Goal: Information Seeking & Learning: Learn about a topic

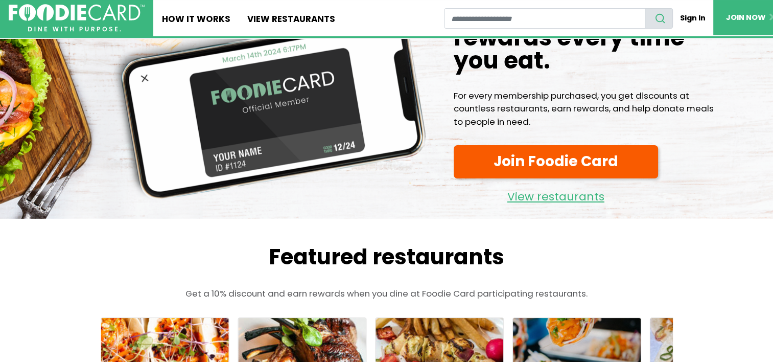
scroll to position [102, 0]
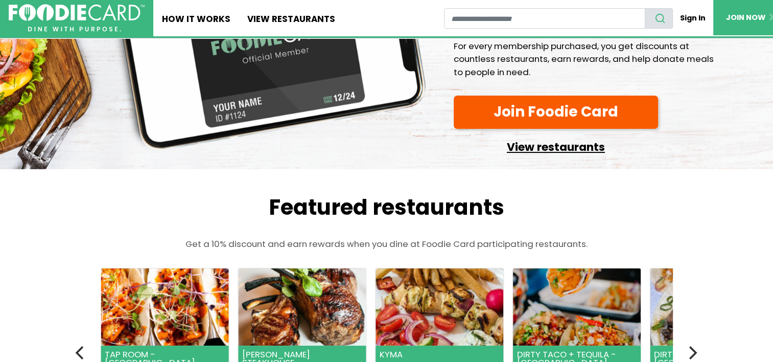
click at [554, 148] on link "View restaurants" at bounding box center [556, 145] width 204 height 24
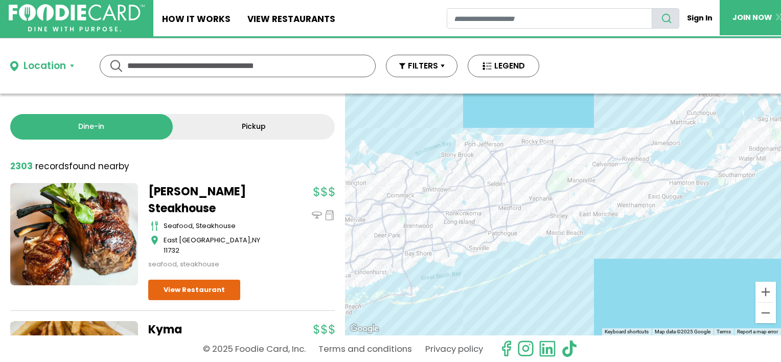
drag, startPoint x: 623, startPoint y: 214, endPoint x: 640, endPoint y: 302, distance: 90.0
click at [642, 305] on div at bounding box center [563, 215] width 436 height 242
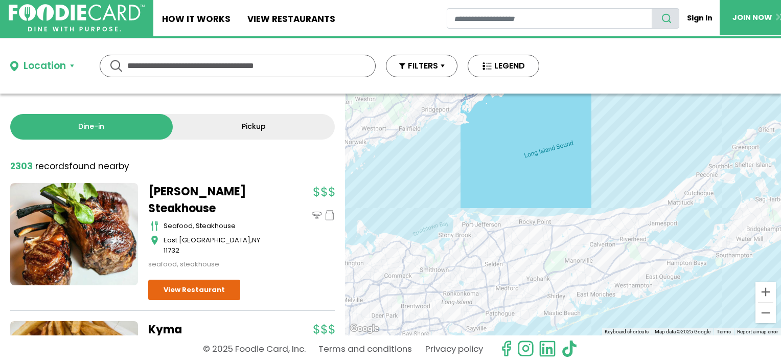
drag, startPoint x: 619, startPoint y: 200, endPoint x: 597, endPoint y: 273, distance: 75.8
click at [609, 276] on div at bounding box center [563, 215] width 436 height 242
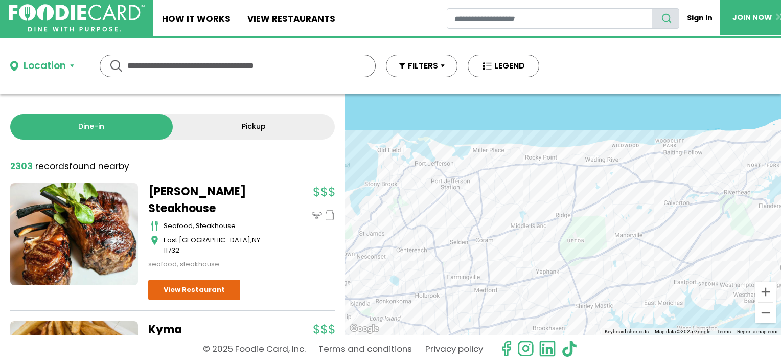
drag, startPoint x: 492, startPoint y: 246, endPoint x: 595, endPoint y: 216, distance: 107.5
click at [595, 216] on div at bounding box center [563, 215] width 436 height 242
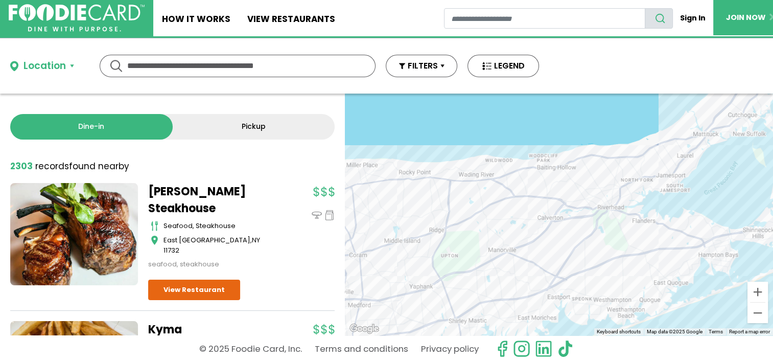
drag, startPoint x: 625, startPoint y: 223, endPoint x: 499, endPoint y: 235, distance: 127.3
click at [500, 236] on div at bounding box center [559, 215] width 428 height 242
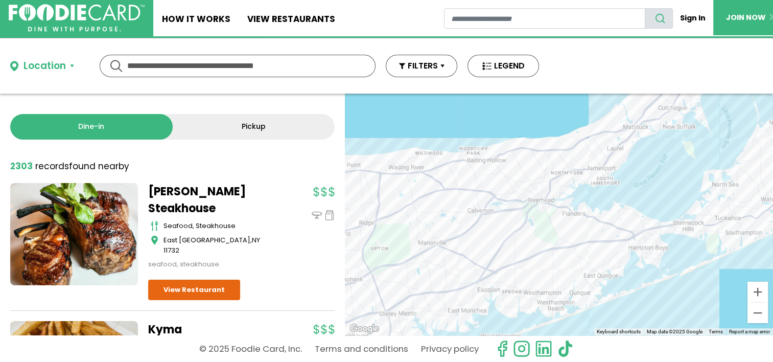
drag, startPoint x: 531, startPoint y: 229, endPoint x: 464, endPoint y: 233, distance: 67.1
click at [464, 233] on div at bounding box center [559, 215] width 428 height 242
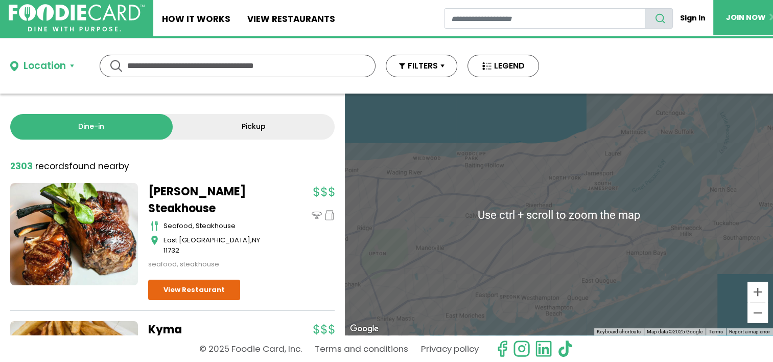
click at [535, 243] on div at bounding box center [559, 215] width 428 height 242
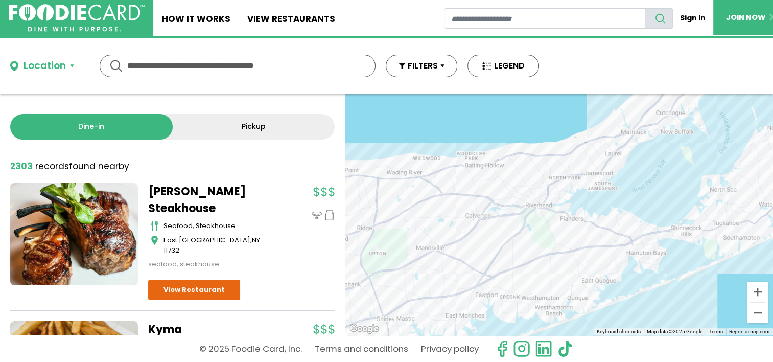
click at [573, 240] on div at bounding box center [559, 215] width 428 height 242
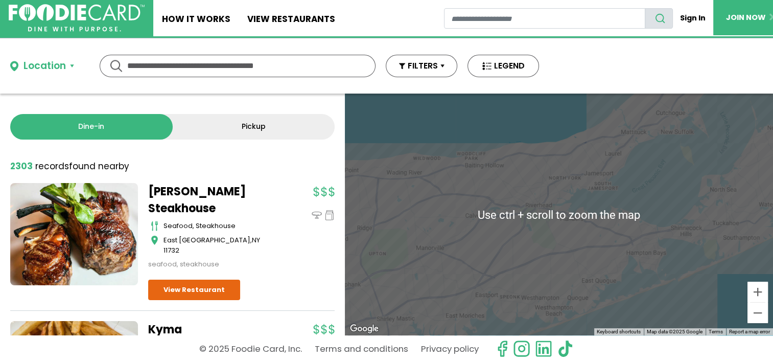
click at [529, 240] on div at bounding box center [559, 215] width 428 height 242
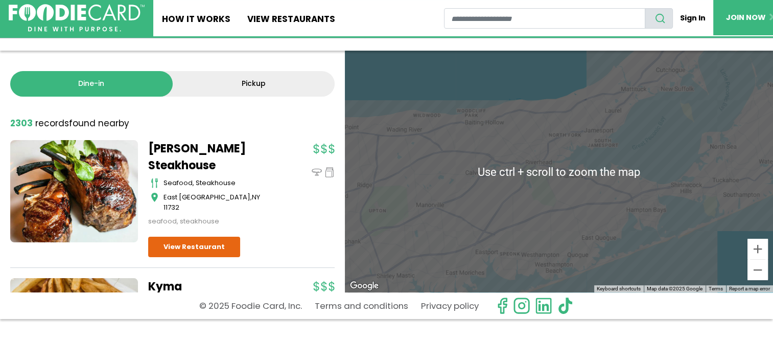
scroll to position [51, 0]
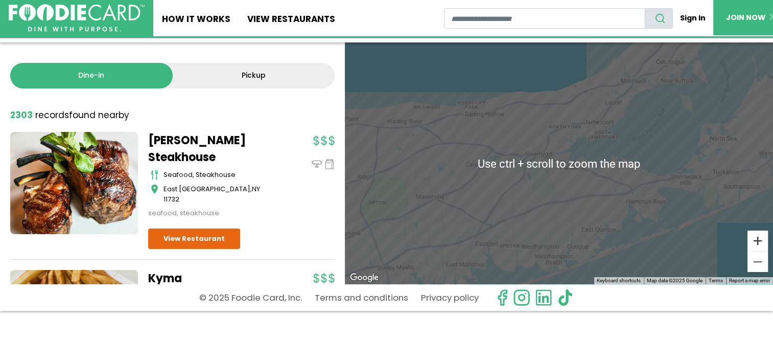
click at [756, 241] on button "Zoom in" at bounding box center [757, 240] width 20 height 20
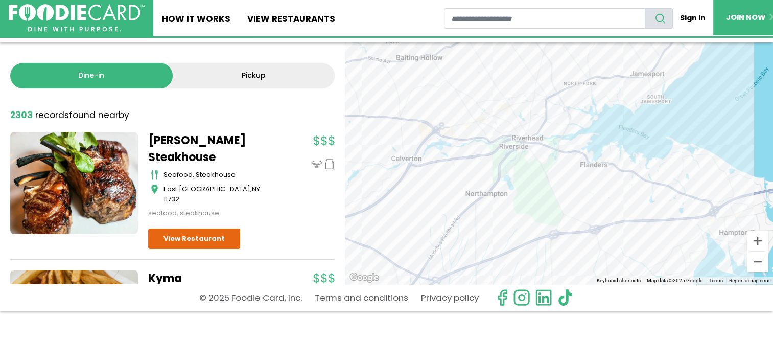
drag, startPoint x: 509, startPoint y: 198, endPoint x: 518, endPoint y: 195, distance: 9.4
click at [518, 196] on div at bounding box center [559, 163] width 428 height 242
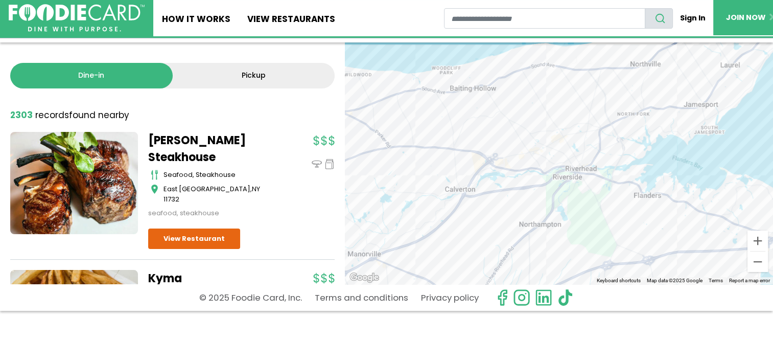
drag, startPoint x: 446, startPoint y: 159, endPoint x: 505, endPoint y: 193, distance: 68.2
click at [505, 193] on div at bounding box center [559, 163] width 428 height 242
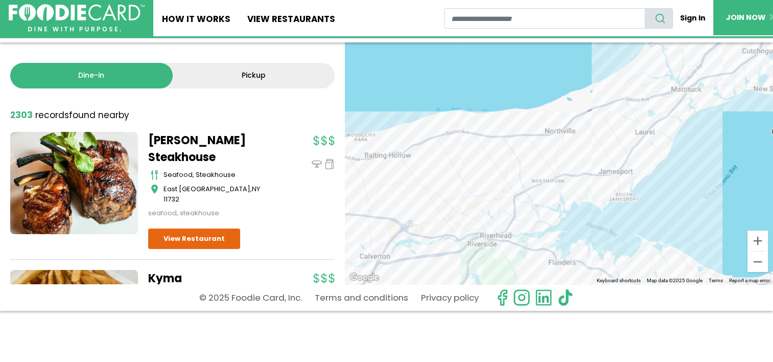
drag, startPoint x: 658, startPoint y: 103, endPoint x: 572, endPoint y: 158, distance: 102.0
click at [563, 164] on div at bounding box center [559, 163] width 428 height 242
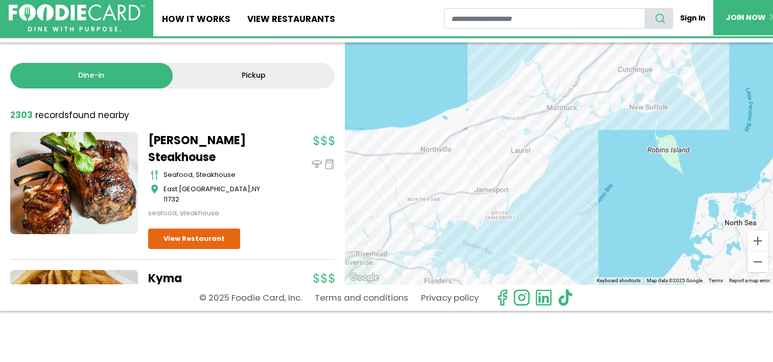
drag, startPoint x: 620, startPoint y: 114, endPoint x: 503, endPoint y: 126, distance: 117.6
click at [503, 131] on div at bounding box center [559, 163] width 428 height 242
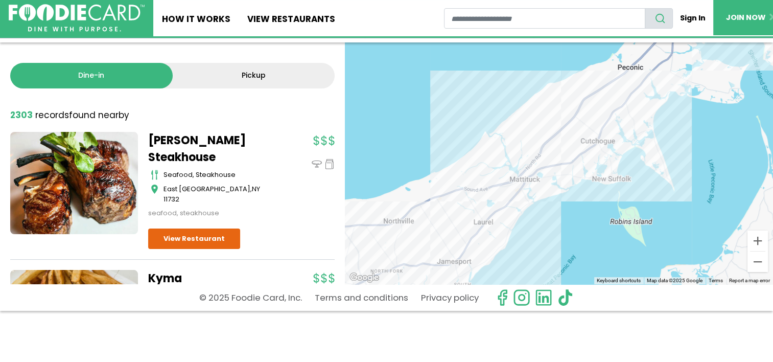
drag, startPoint x: 602, startPoint y: 108, endPoint x: 594, endPoint y: 119, distance: 14.2
click at [573, 155] on div at bounding box center [559, 163] width 428 height 242
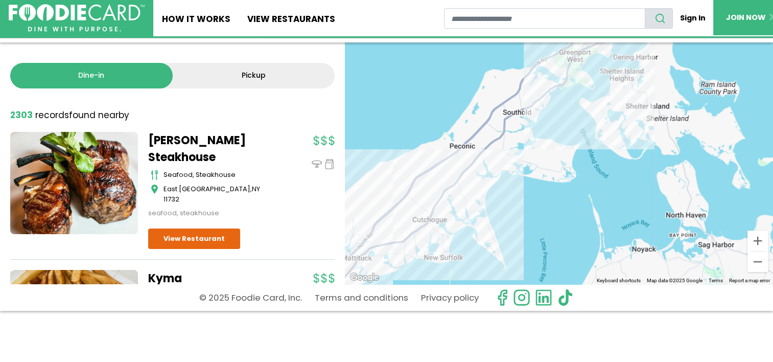
drag, startPoint x: 669, startPoint y: 76, endPoint x: 503, endPoint y: 148, distance: 181.0
click at [505, 156] on div at bounding box center [559, 163] width 428 height 242
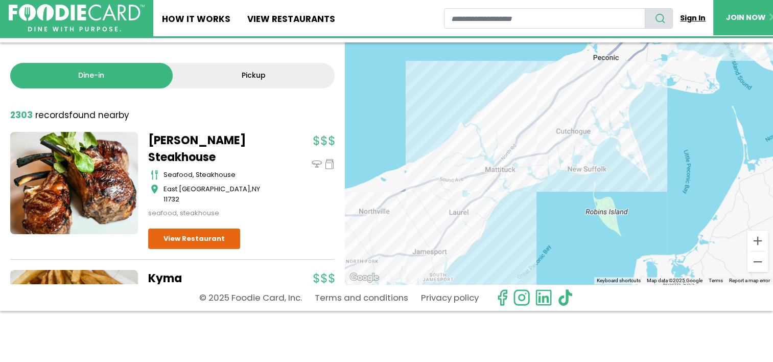
drag, startPoint x: 534, startPoint y: 129, endPoint x: 683, endPoint y: 19, distance: 185.0
click at [683, 19] on div "Skip Navigation Skip to Login Skip to Footer Home How It Works View restaurants" at bounding box center [386, 130] width 773 height 362
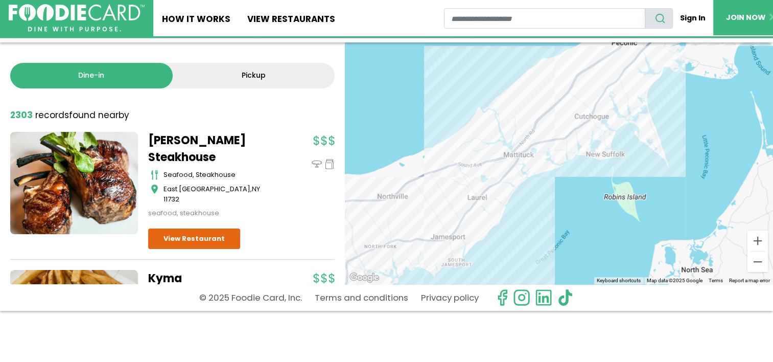
drag, startPoint x: 517, startPoint y: 139, endPoint x: 603, endPoint y: 84, distance: 102.0
click at [598, 88] on div at bounding box center [559, 163] width 428 height 242
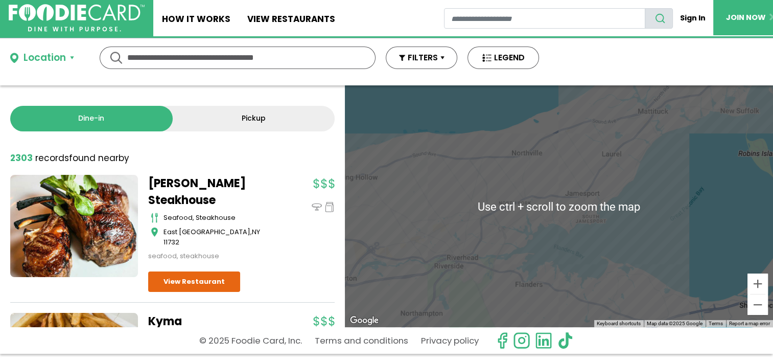
scroll to position [0, 0]
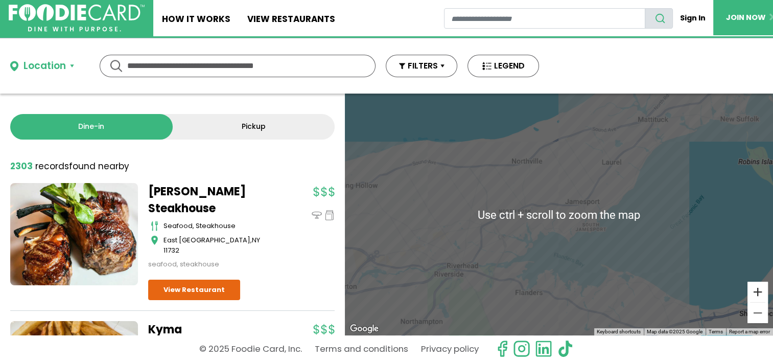
click at [756, 290] on button "Zoom in" at bounding box center [757, 292] width 20 height 20
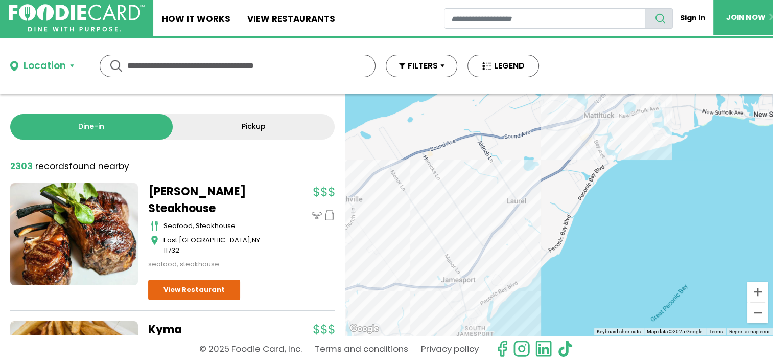
drag, startPoint x: 642, startPoint y: 124, endPoint x: 493, endPoint y: 218, distance: 176.5
click at [493, 218] on div at bounding box center [559, 215] width 428 height 242
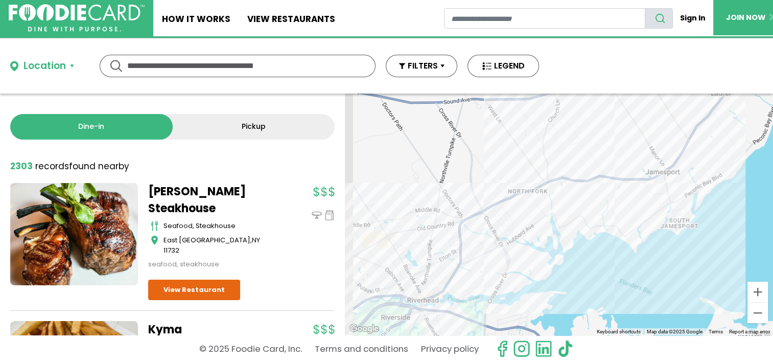
drag, startPoint x: 419, startPoint y: 217, endPoint x: 625, endPoint y: 106, distance: 233.9
click at [625, 106] on div at bounding box center [559, 215] width 428 height 242
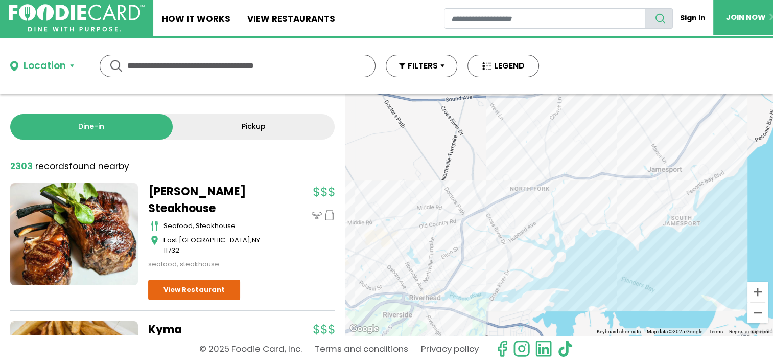
click at [610, 145] on div at bounding box center [559, 215] width 428 height 242
drag, startPoint x: 499, startPoint y: 224, endPoint x: 569, endPoint y: 208, distance: 71.8
click at [569, 208] on div at bounding box center [559, 215] width 428 height 242
click at [501, 215] on div at bounding box center [559, 215] width 428 height 242
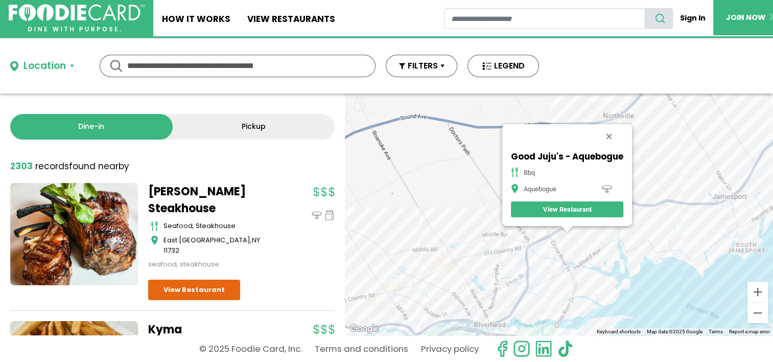
click at [581, 246] on div "Good Juju's - Aquebogue bbq Aquebogue View Restaurant" at bounding box center [559, 215] width 428 height 242
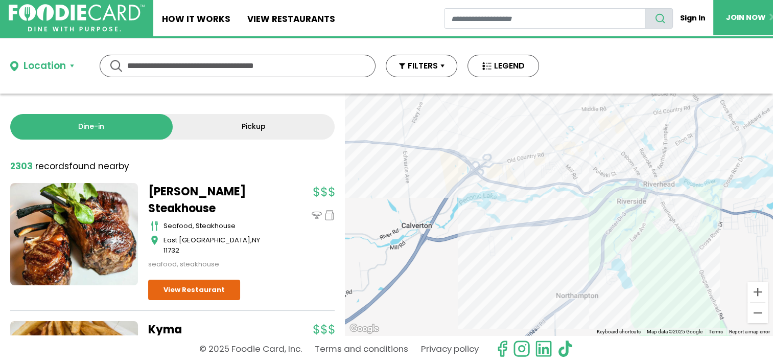
drag, startPoint x: 434, startPoint y: 235, endPoint x: 568, endPoint y: 111, distance: 182.2
click at [605, 94] on div "Good Juju's - Aquebogue bbq Aquebogue View Restaurant" at bounding box center [559, 215] width 428 height 242
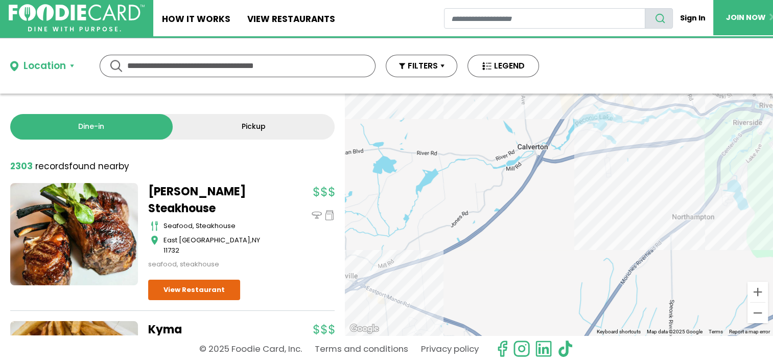
drag, startPoint x: 382, startPoint y: 183, endPoint x: 499, endPoint y: 105, distance: 140.0
click at [499, 104] on div "Good Juju's - Aquebogue bbq Aquebogue View Restaurant" at bounding box center [559, 215] width 428 height 242
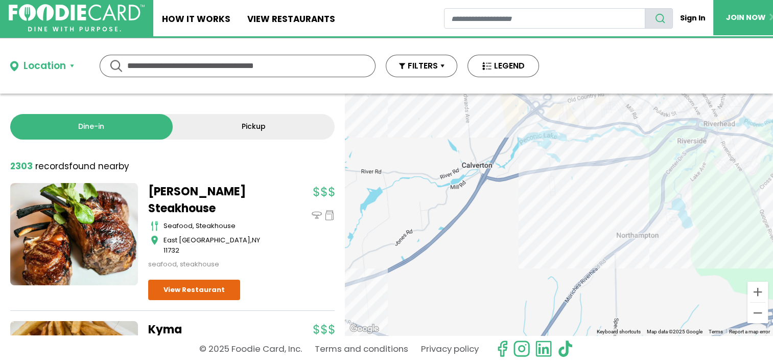
drag, startPoint x: 558, startPoint y: 269, endPoint x: 510, endPoint y: 294, distance: 54.2
click at [510, 294] on div "Good Juju's - Aquebogue bbq Aquebogue View Restaurant" at bounding box center [559, 215] width 428 height 242
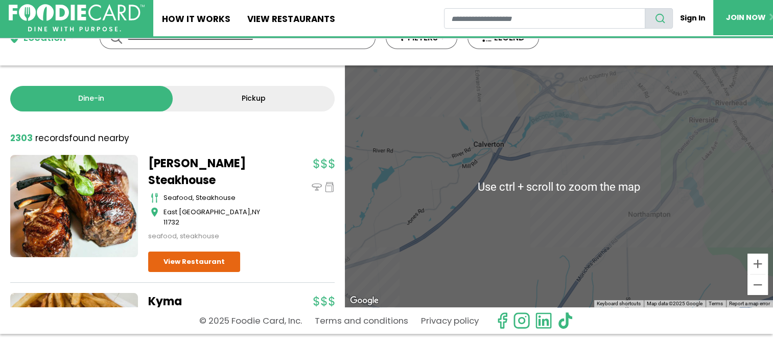
scroll to position [51, 0]
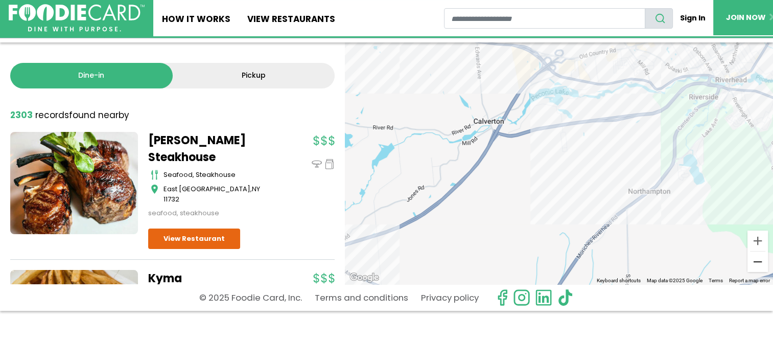
click at [755, 263] on button "Zoom out" at bounding box center [757, 261] width 20 height 20
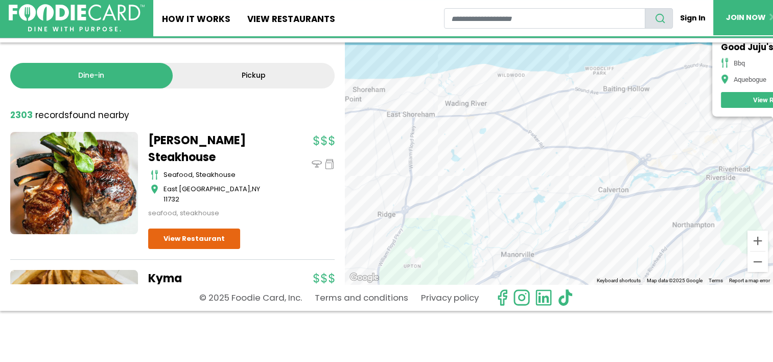
drag, startPoint x: 565, startPoint y: 204, endPoint x: 638, endPoint y: 241, distance: 81.1
click at [650, 245] on div "Good Juju's - Aquebogue bbq Aquebogue View Restaurant" at bounding box center [559, 163] width 428 height 242
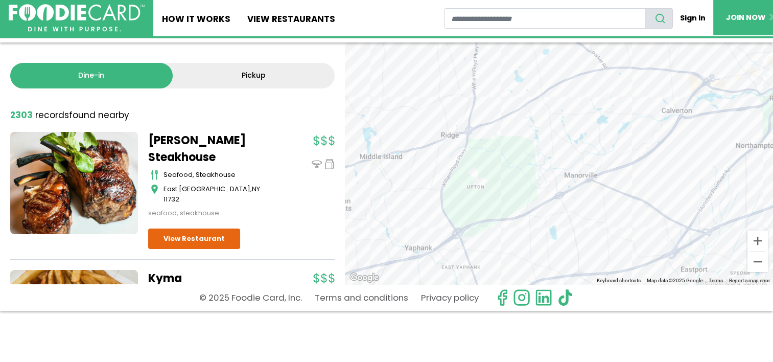
drag, startPoint x: 532, startPoint y: 163, endPoint x: 615, endPoint y: 116, distance: 95.4
click at [615, 116] on div "Good Juju's - Aquebogue bbq Aquebogue View Restaurant" at bounding box center [559, 163] width 428 height 242
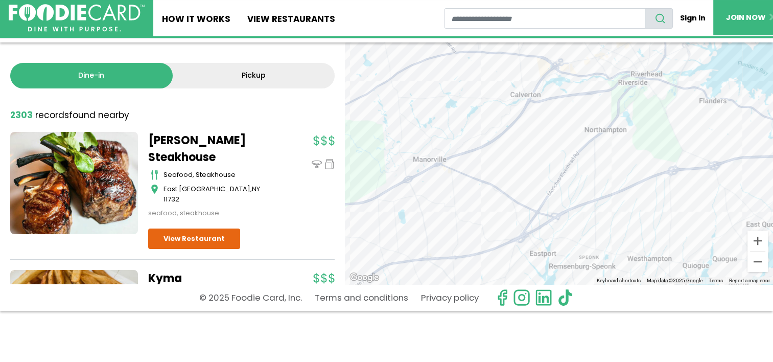
drag, startPoint x: 749, startPoint y: 202, endPoint x: 597, endPoint y: 186, distance: 153.1
click at [597, 186] on div "Good Juju's - Aquebogue bbq Aquebogue View Restaurant" at bounding box center [559, 163] width 428 height 242
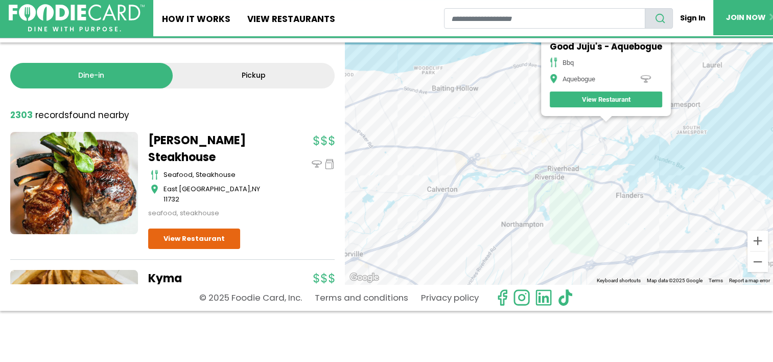
drag, startPoint x: 662, startPoint y: 146, endPoint x: 579, endPoint y: 240, distance: 126.0
click at [579, 240] on div "Good Juju's - Aquebogue bbq Aquebogue View Restaurant" at bounding box center [559, 163] width 428 height 242
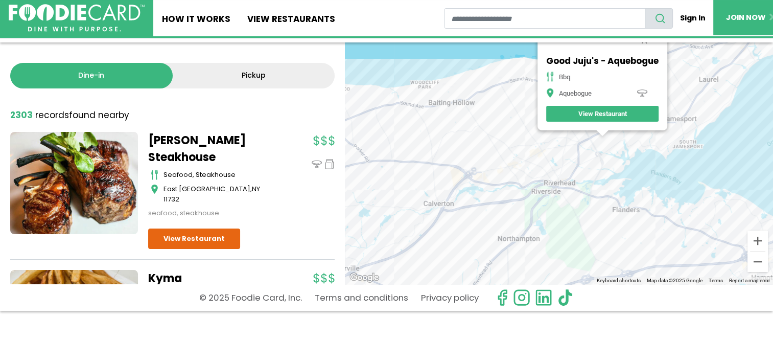
drag, startPoint x: 603, startPoint y: 213, endPoint x: 598, endPoint y: 240, distance: 28.1
click at [598, 240] on div "Good Juju's - Aquebogue bbq Aquebogue View Restaurant" at bounding box center [559, 163] width 428 height 242
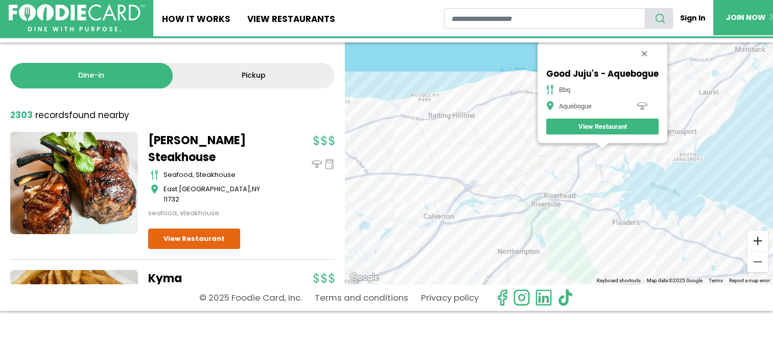
click at [758, 238] on button "Zoom in" at bounding box center [757, 240] width 20 height 20
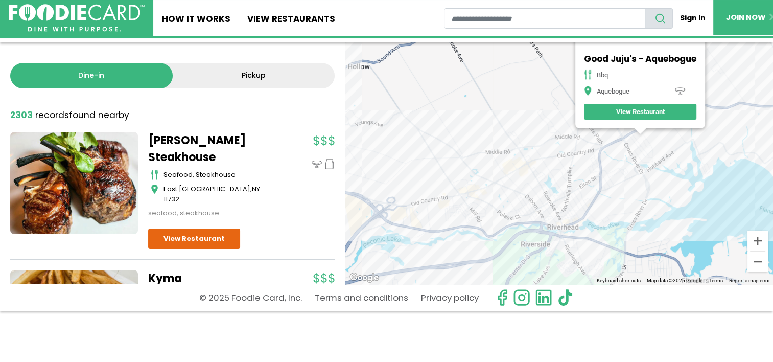
click at [591, 237] on div "Good Juju's - Aquebogue bbq Aquebogue View Restaurant" at bounding box center [559, 163] width 428 height 242
click at [760, 241] on button "Zoom in" at bounding box center [757, 240] width 20 height 20
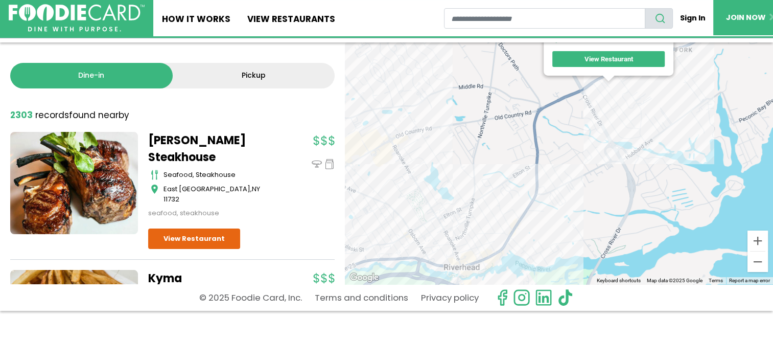
drag, startPoint x: 625, startPoint y: 230, endPoint x: 507, endPoint y: 227, distance: 118.6
click at [505, 228] on div "Good Juju's - Aquebogue bbq Aquebogue View Restaurant" at bounding box center [559, 163] width 428 height 242
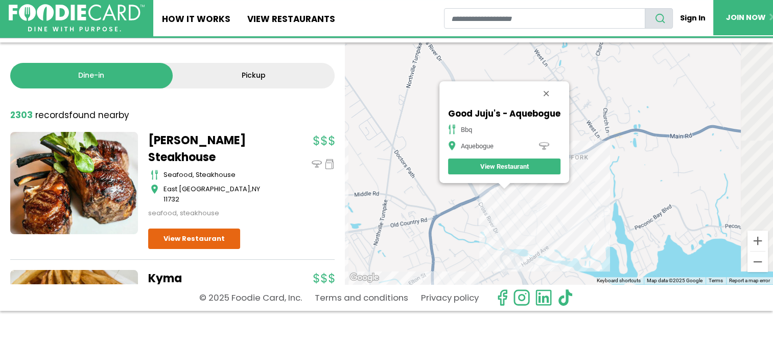
drag, startPoint x: 657, startPoint y: 156, endPoint x: 538, endPoint y: 277, distance: 169.5
click at [538, 277] on div "Good Juju's - Aquebogue bbq Aquebogue View Restaurant" at bounding box center [559, 163] width 428 height 242
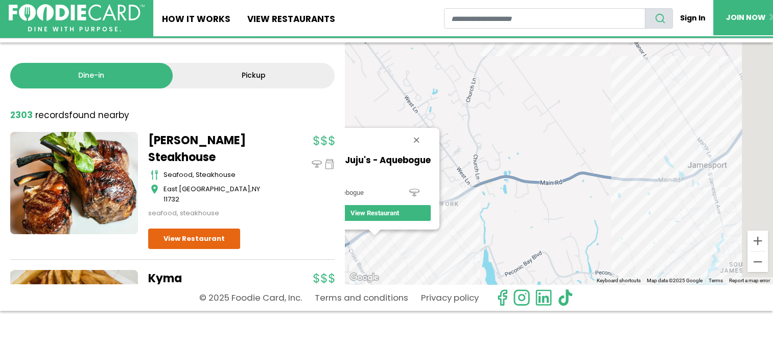
drag, startPoint x: 689, startPoint y: 214, endPoint x: 519, endPoint y: 219, distance: 170.2
click at [519, 219] on div "Good Juju's - Aquebogue bbq Aquebogue View Restaurant" at bounding box center [559, 163] width 428 height 242
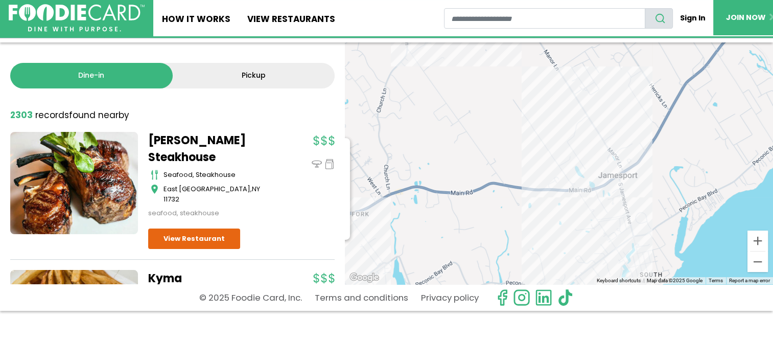
drag, startPoint x: 670, startPoint y: 166, endPoint x: 627, endPoint y: 195, distance: 51.7
click at [627, 195] on div "Good Juju's - Aquebogue bbq Aquebogue View Restaurant" at bounding box center [559, 163] width 428 height 242
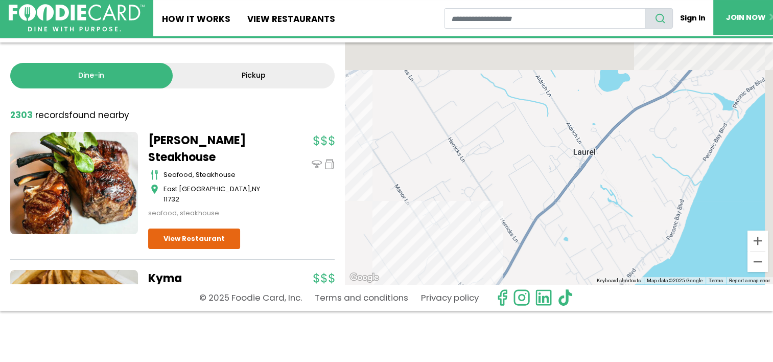
drag, startPoint x: 691, startPoint y: 145, endPoint x: 560, endPoint y: 260, distance: 174.2
click at [560, 269] on div "Good Juju's - Aquebogue bbq Aquebogue View Restaurant" at bounding box center [559, 163] width 428 height 242
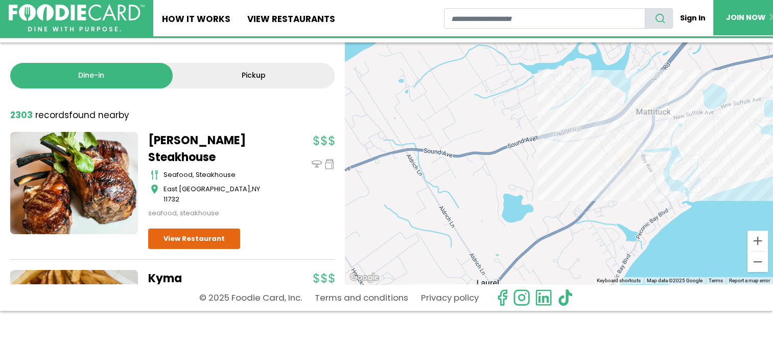
drag, startPoint x: 666, startPoint y: 156, endPoint x: 578, endPoint y: 264, distance: 138.4
click at [588, 270] on div "Good Juju's - Aquebogue bbq Aquebogue View Restaurant" at bounding box center [559, 163] width 428 height 242
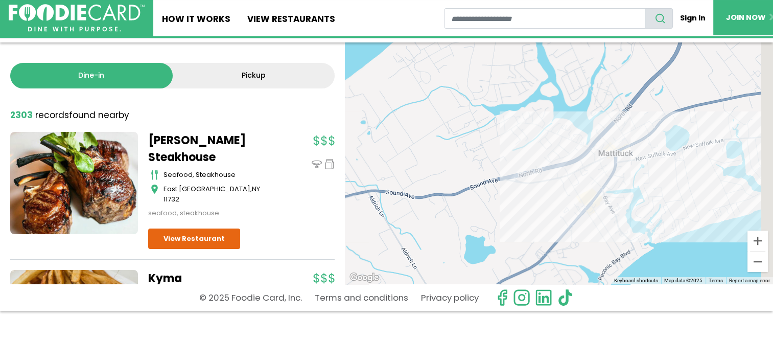
drag, startPoint x: 673, startPoint y: 172, endPoint x: 634, endPoint y: 224, distance: 65.3
click at [634, 224] on div "Good Juju's - Aquebogue bbq Aquebogue View Restaurant" at bounding box center [559, 163] width 428 height 242
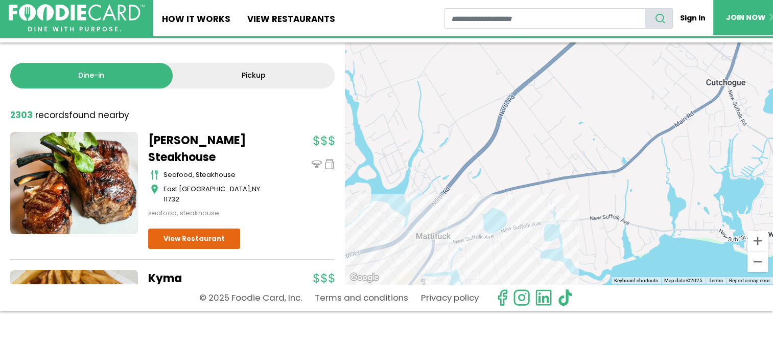
drag, startPoint x: 726, startPoint y: 163, endPoint x: 548, endPoint y: 219, distance: 185.8
click at [548, 219] on div "Good Juju's - Aquebogue bbq Aquebogue View Restaurant" at bounding box center [559, 163] width 428 height 242
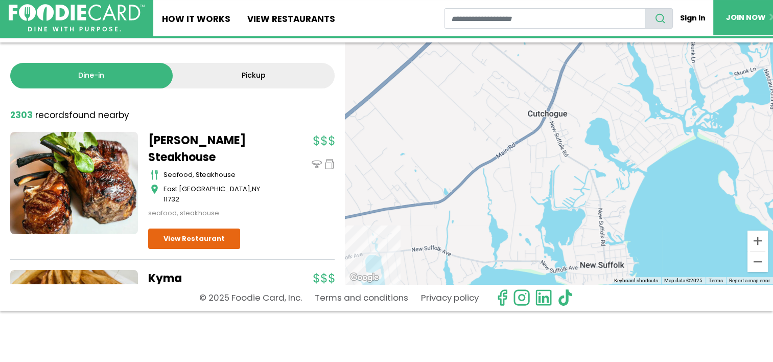
drag, startPoint x: 703, startPoint y: 155, endPoint x: 559, endPoint y: 185, distance: 146.6
click at [559, 185] on div "Good Juju's - Aquebogue bbq Aquebogue View Restaurant" at bounding box center [559, 163] width 428 height 242
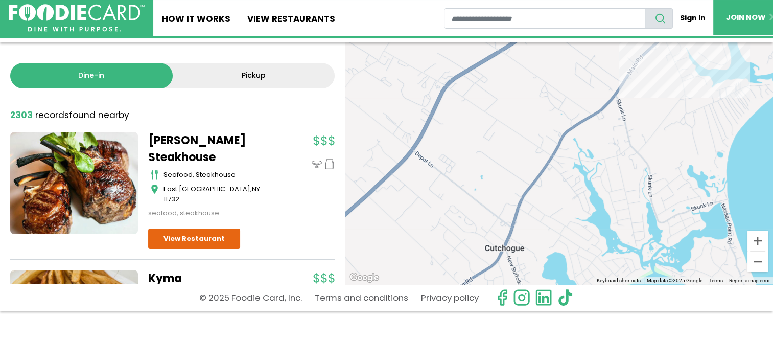
drag, startPoint x: 666, startPoint y: 102, endPoint x: 634, endPoint y: 224, distance: 126.3
click at [635, 224] on div "Good Juju's - Aquebogue bbq Aquebogue View Restaurant" at bounding box center [559, 163] width 428 height 242
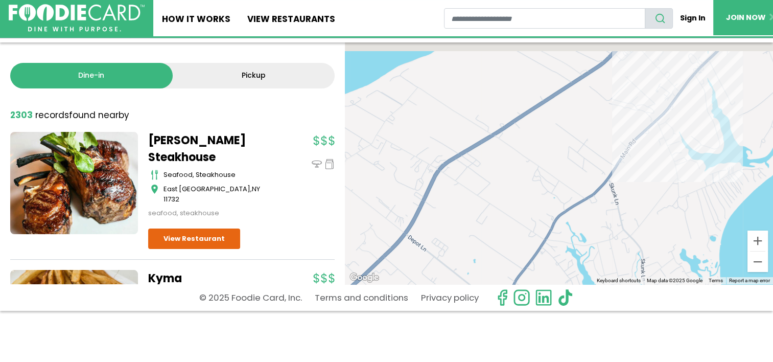
drag, startPoint x: 668, startPoint y: 155, endPoint x: 660, endPoint y: 247, distance: 92.3
click at [662, 252] on div "Good Juju's - Aquebogue bbq Aquebogue View Restaurant" at bounding box center [559, 163] width 428 height 242
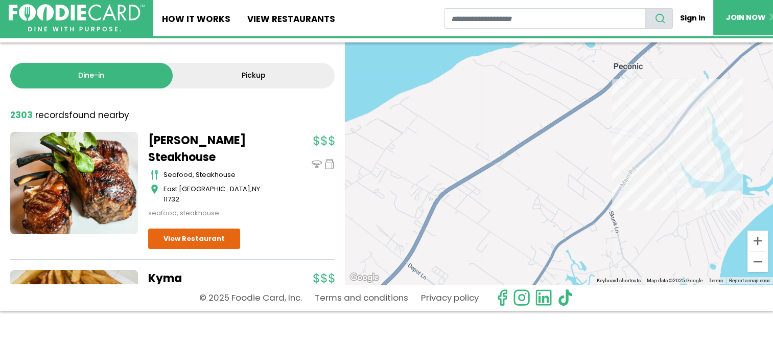
click at [621, 162] on div "Good Juju's - Aquebogue bbq Aquebogue View Restaurant" at bounding box center [559, 163] width 428 height 242
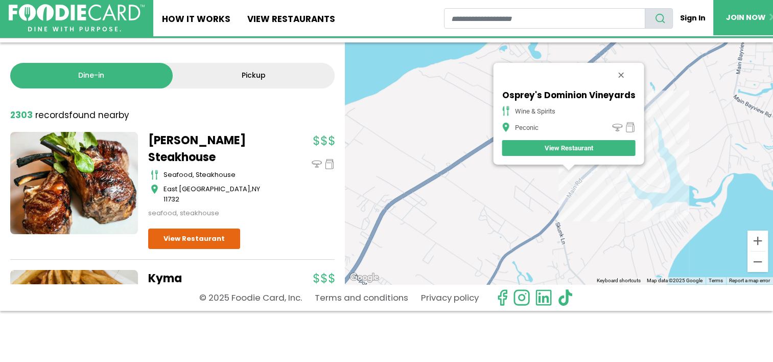
click at [621, 162] on div "Osprey's Dominion Vineyards wine & spirits Peconic View Restaurant" at bounding box center [559, 163] width 428 height 242
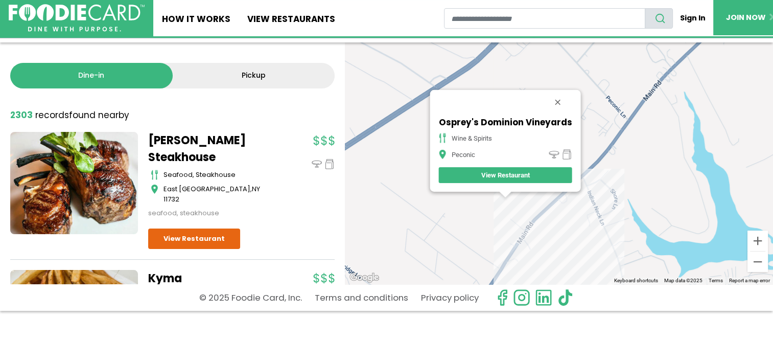
click at [519, 174] on link "View Restaurant" at bounding box center [505, 175] width 133 height 16
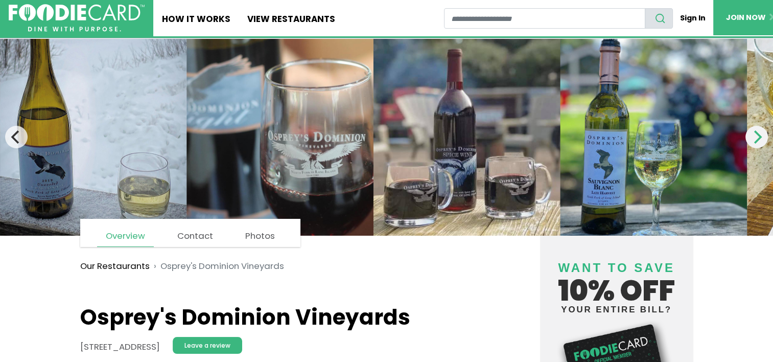
click at [758, 137] on icon "Next" at bounding box center [758, 136] width 8 height 13
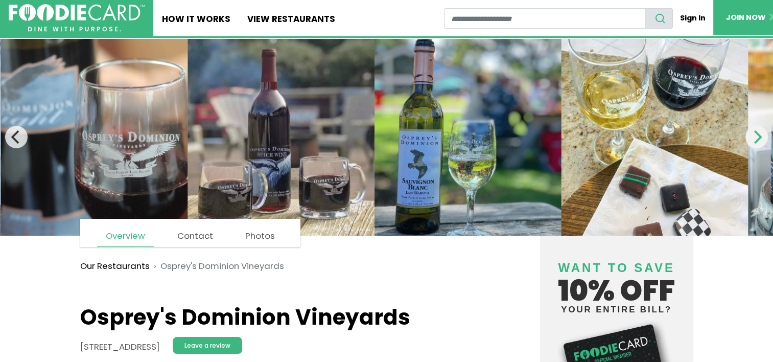
click at [757, 137] on icon "Next" at bounding box center [756, 136] width 13 height 13
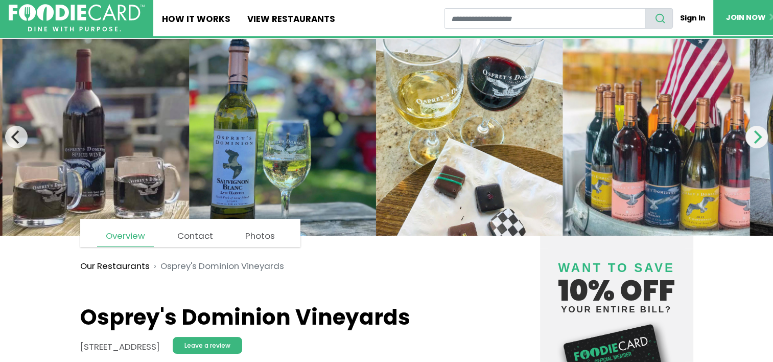
click at [757, 137] on icon "Next" at bounding box center [756, 136] width 13 height 13
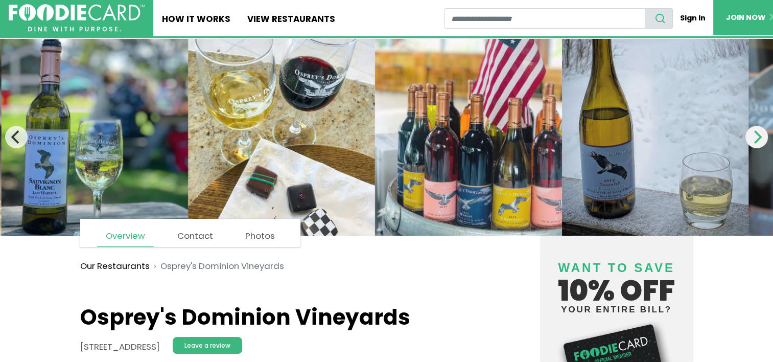
click at [757, 137] on icon "Next" at bounding box center [756, 136] width 13 height 13
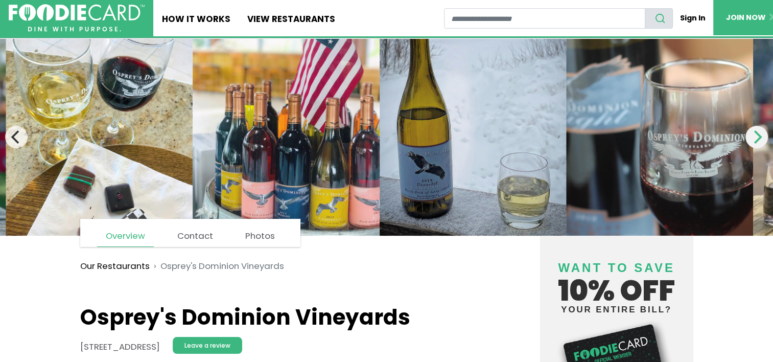
click at [757, 137] on icon "Next" at bounding box center [756, 136] width 13 height 13
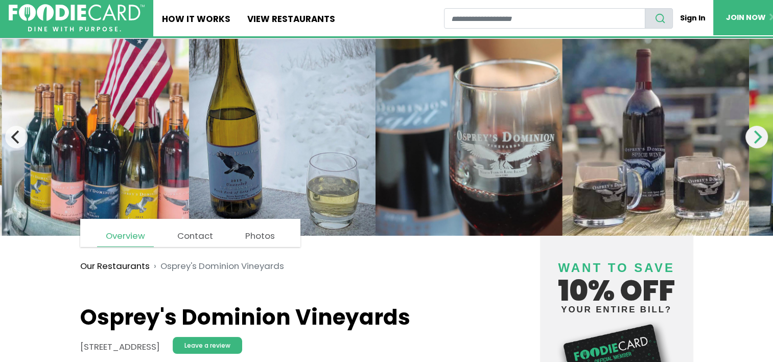
click at [757, 137] on icon "Next" at bounding box center [756, 136] width 13 height 13
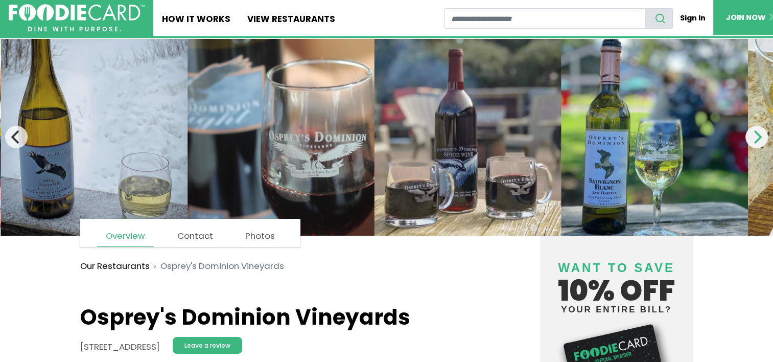
click at [757, 137] on icon "Next" at bounding box center [756, 136] width 13 height 13
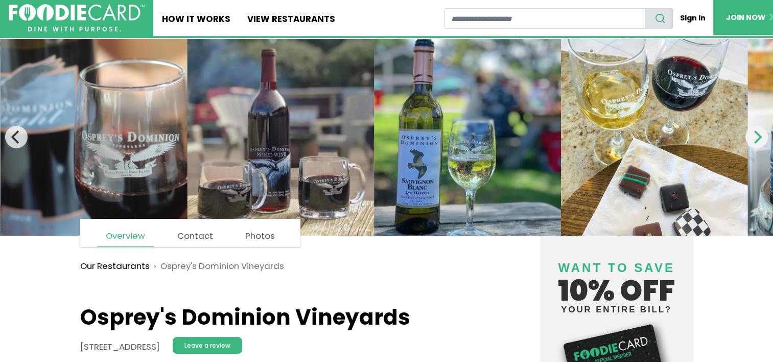
click at [757, 137] on icon "Next" at bounding box center [756, 136] width 13 height 13
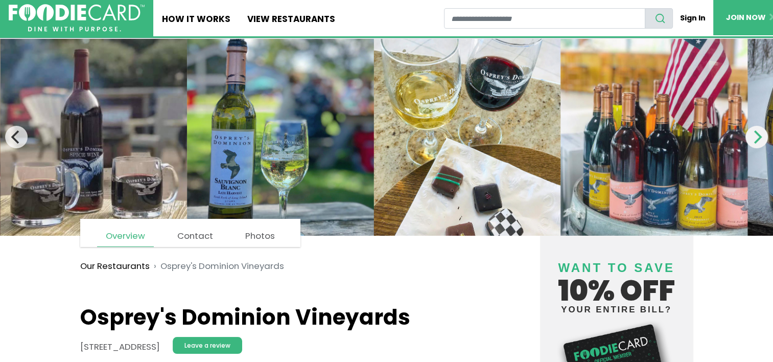
click at [757, 137] on icon "Next" at bounding box center [756, 136] width 13 height 13
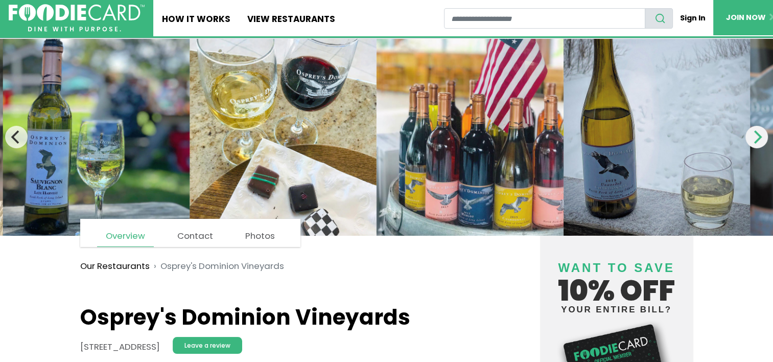
click at [757, 137] on icon "Next" at bounding box center [756, 136] width 13 height 13
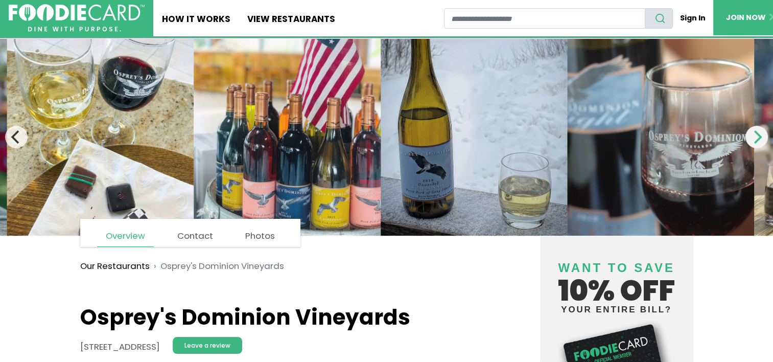
click at [757, 137] on icon "Next" at bounding box center [756, 136] width 13 height 13
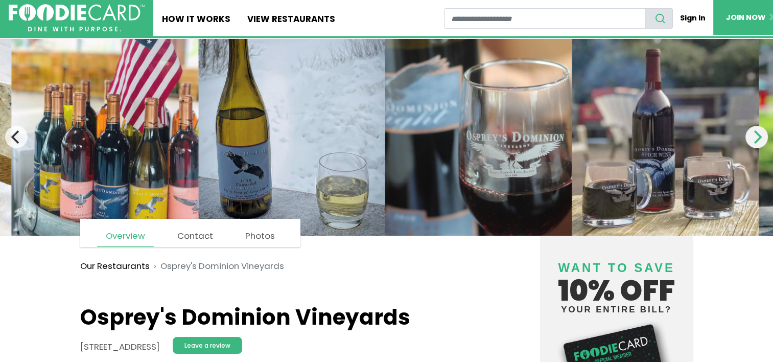
click at [757, 137] on icon "Next" at bounding box center [756, 136] width 13 height 13
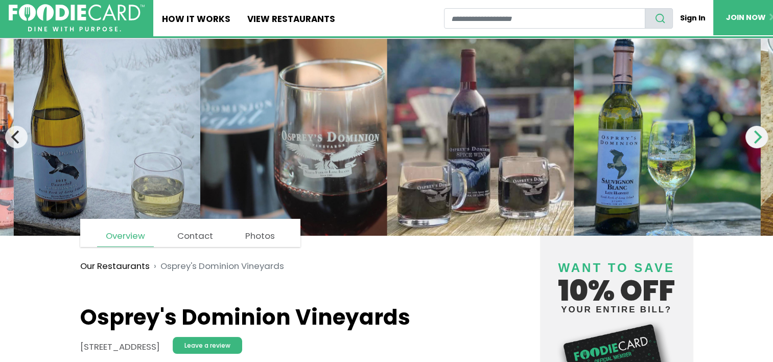
click at [757, 137] on icon "Next" at bounding box center [756, 136] width 13 height 13
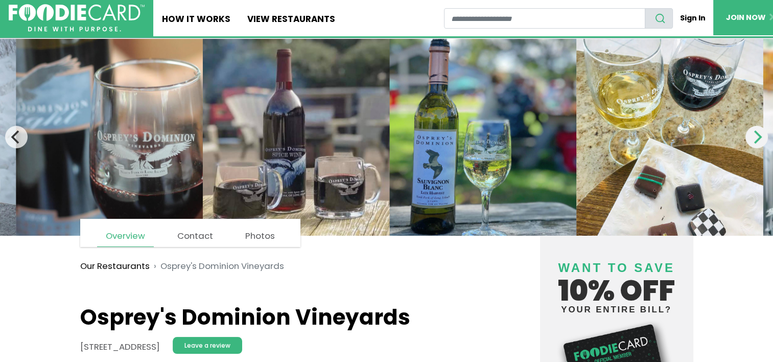
click at [757, 137] on icon "Next" at bounding box center [756, 136] width 13 height 13
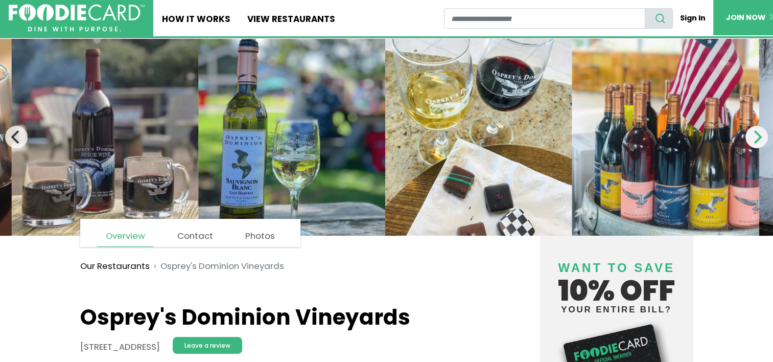
click at [757, 137] on icon "Next" at bounding box center [756, 136] width 13 height 13
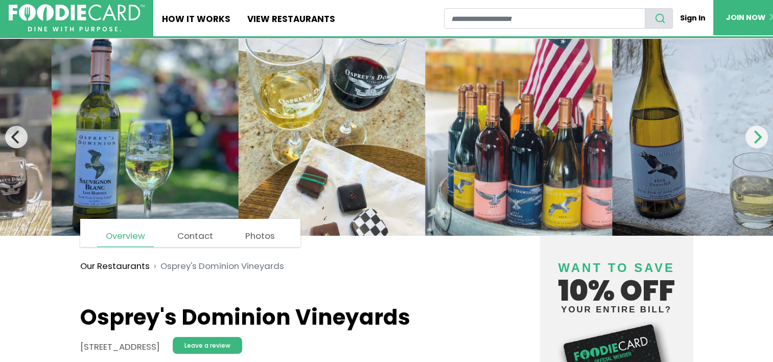
click at [757, 137] on icon "Next" at bounding box center [756, 136] width 13 height 13
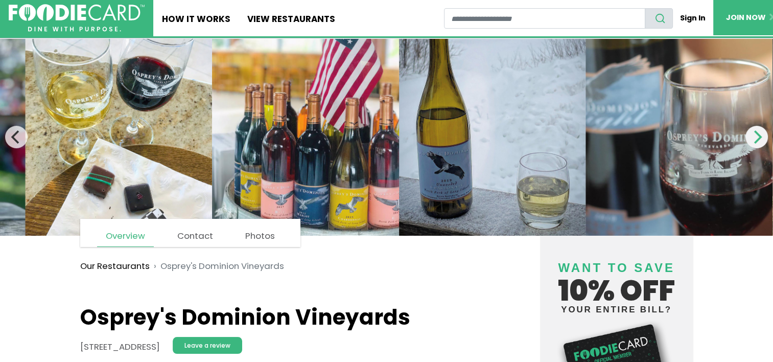
click at [757, 137] on icon "Next" at bounding box center [756, 136] width 13 height 13
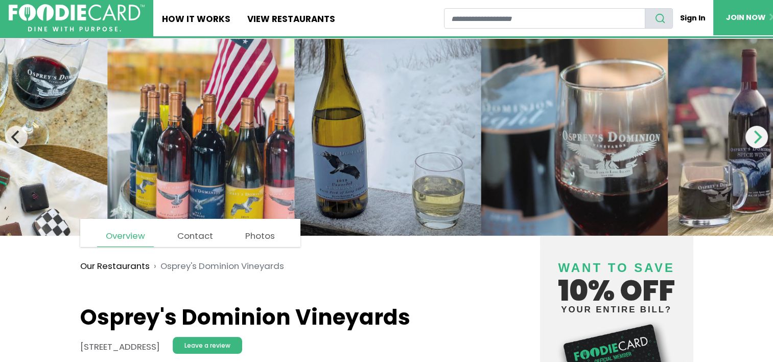
click at [757, 137] on icon "Next" at bounding box center [756, 136] width 13 height 13
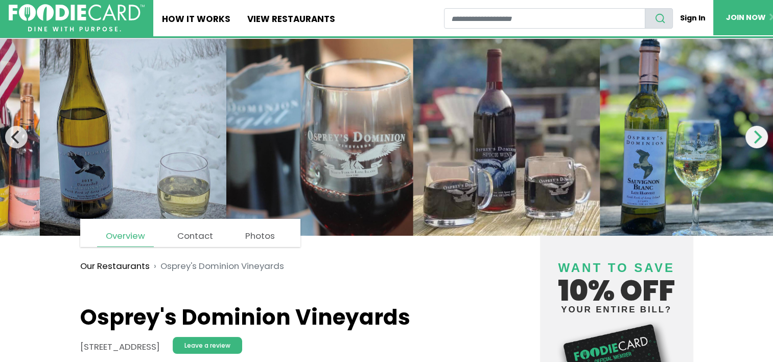
click at [757, 137] on icon "Next" at bounding box center [756, 136] width 13 height 13
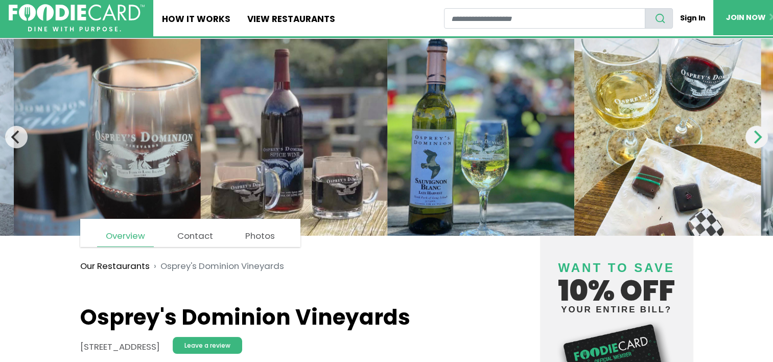
click at [757, 137] on icon "Next" at bounding box center [756, 136] width 13 height 13
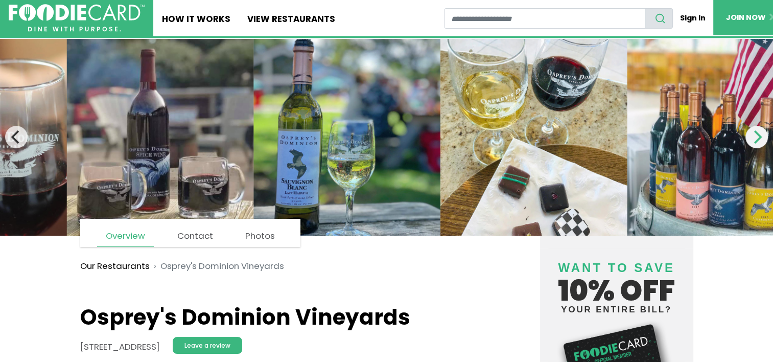
click at [757, 137] on icon "Next" at bounding box center [756, 136] width 13 height 13
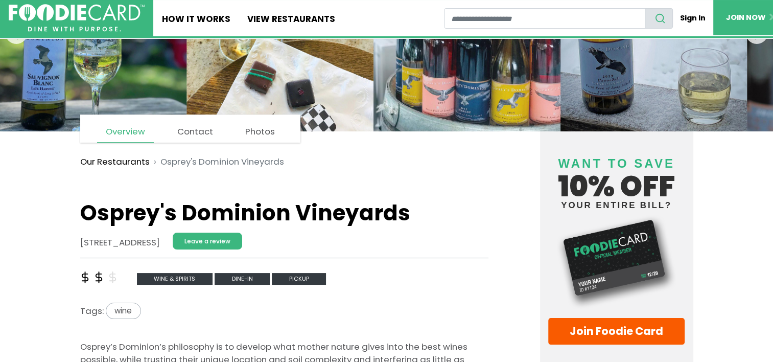
scroll to position [102, 0]
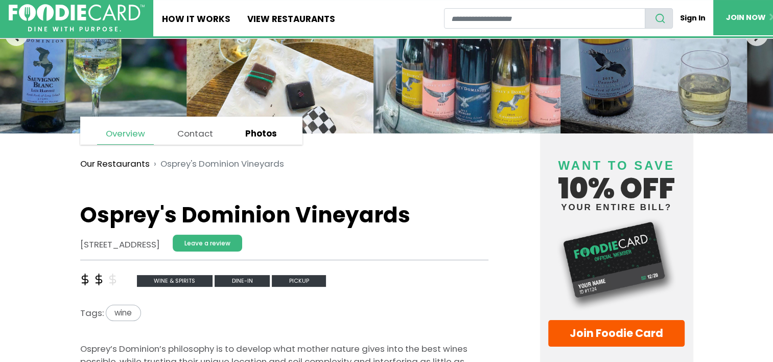
click at [251, 136] on link "Photos" at bounding box center [261, 133] width 49 height 21
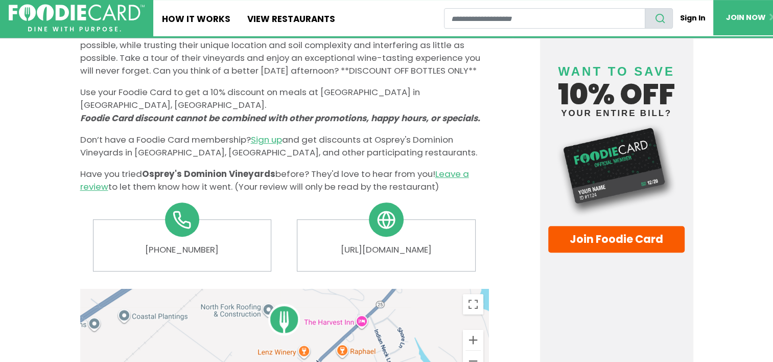
scroll to position [430, 0]
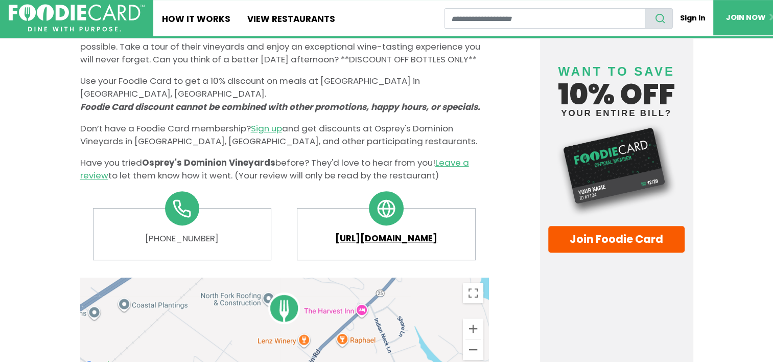
click at [390, 240] on link "[URL][DOMAIN_NAME]" at bounding box center [386, 238] width 160 height 13
